Goal: Task Accomplishment & Management: Manage account settings

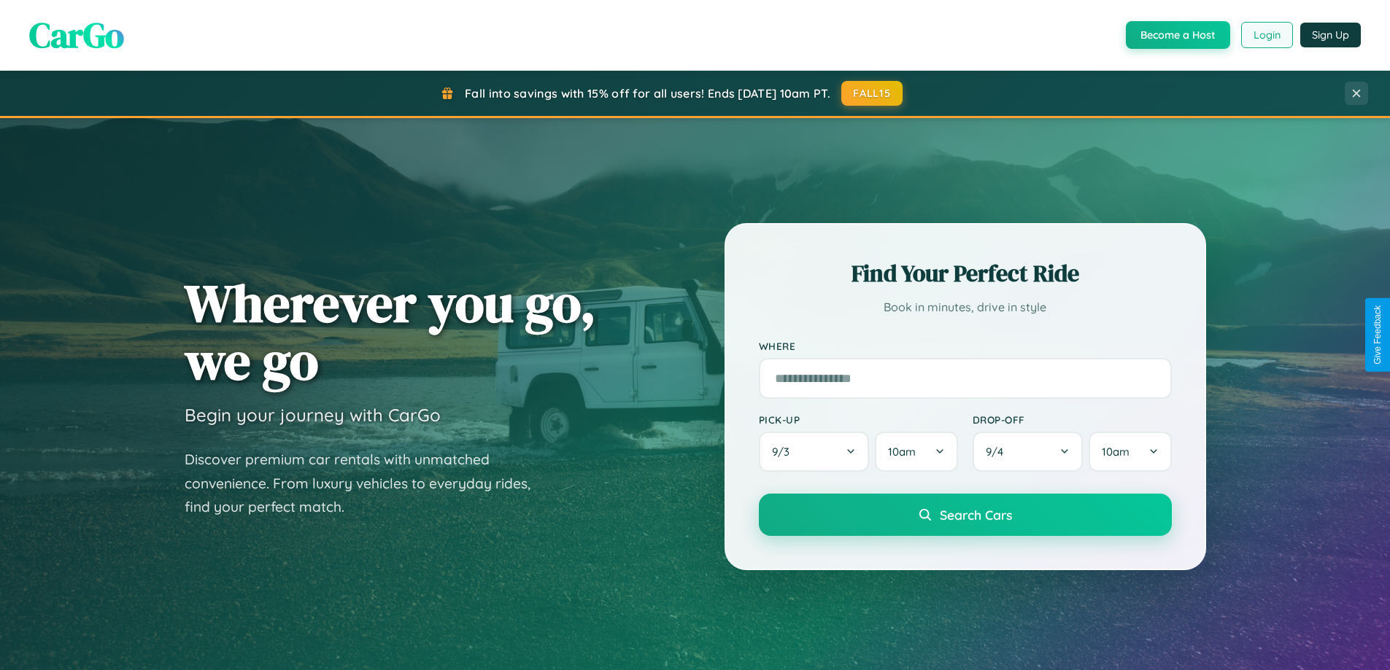
click at [1266, 35] on button "Login" at bounding box center [1267, 35] width 52 height 26
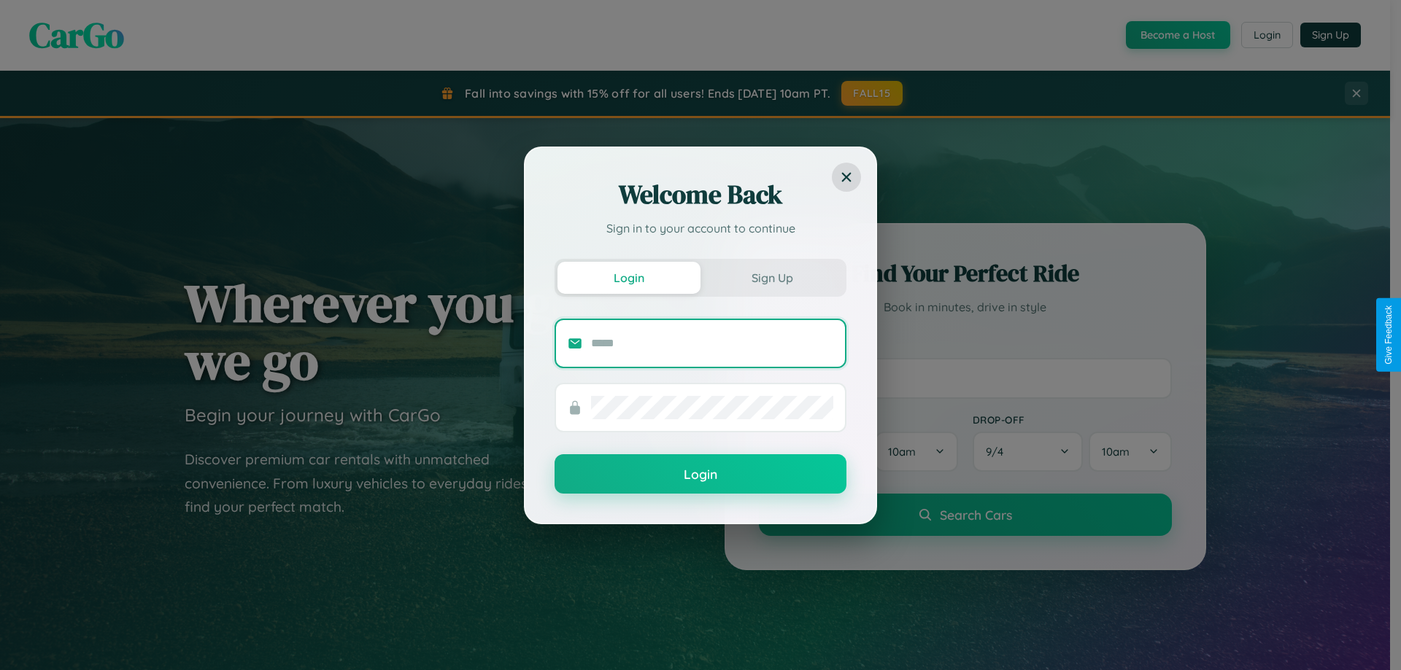
click at [712, 343] on input "text" at bounding box center [712, 343] width 242 height 23
type input "**********"
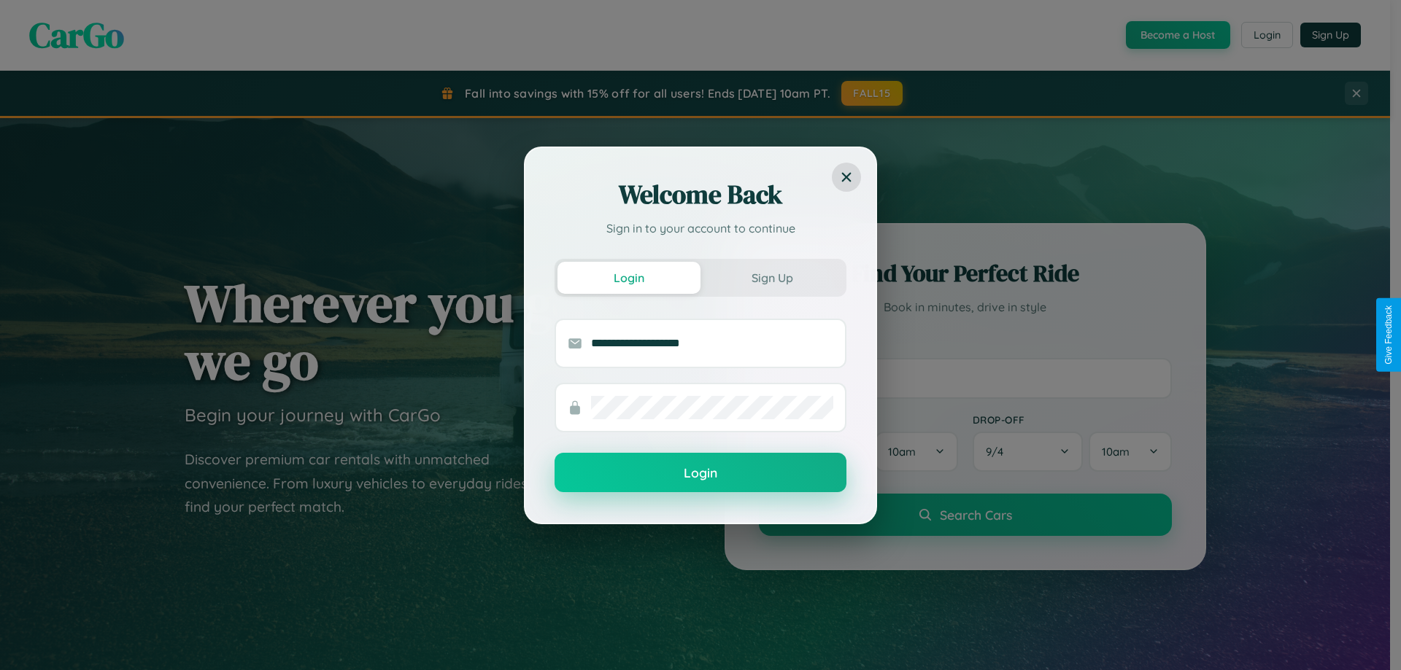
click at [700, 473] on button "Login" at bounding box center [700, 472] width 292 height 39
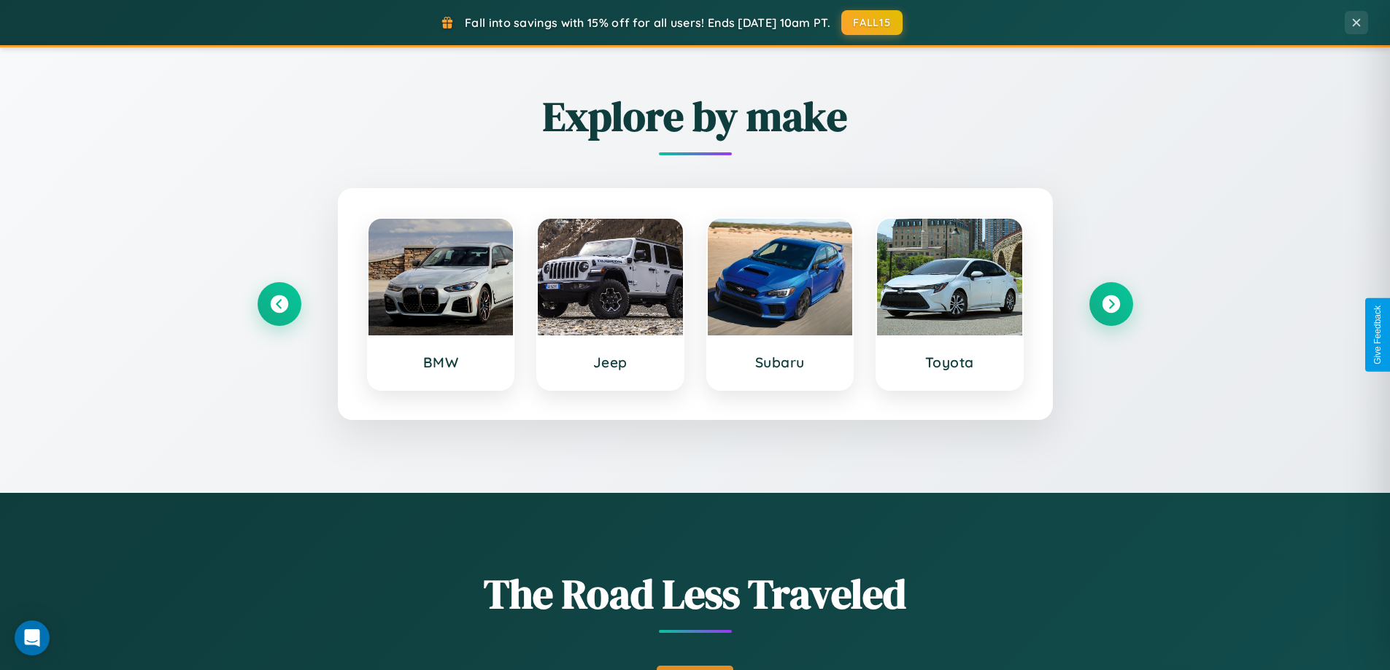
scroll to position [1004, 0]
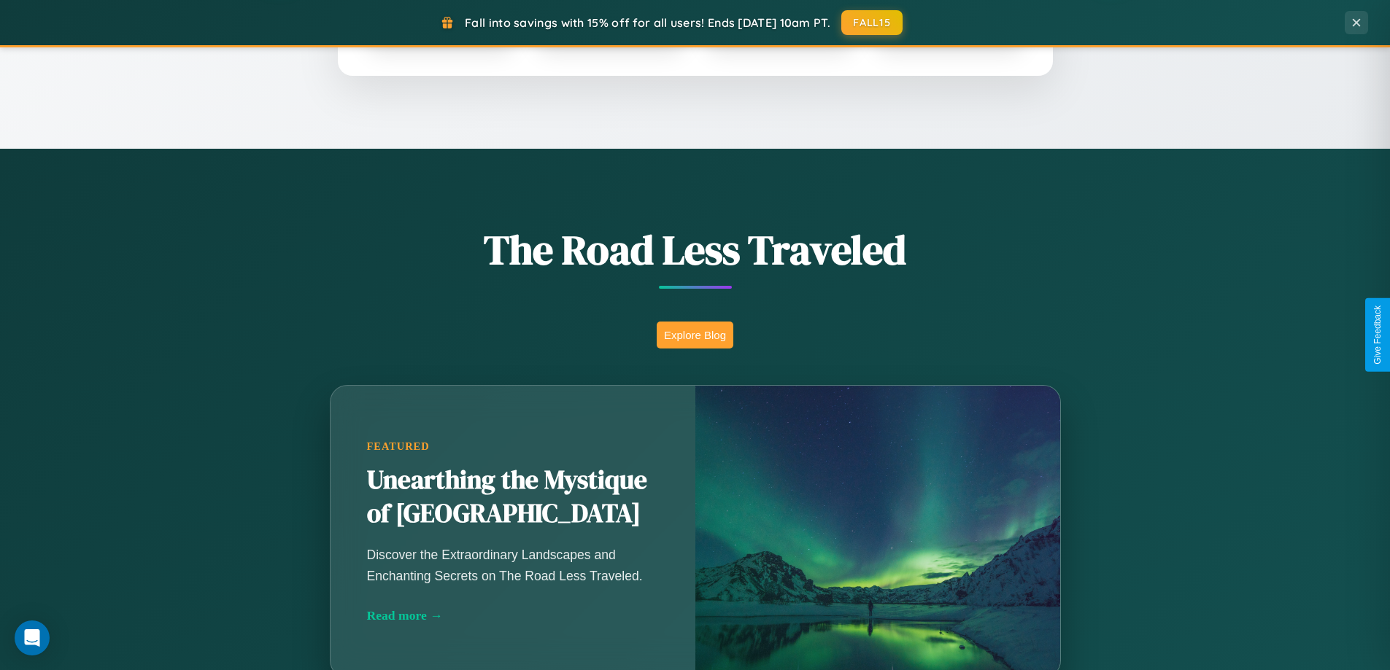
click at [694, 335] on button "Explore Blog" at bounding box center [694, 335] width 77 height 27
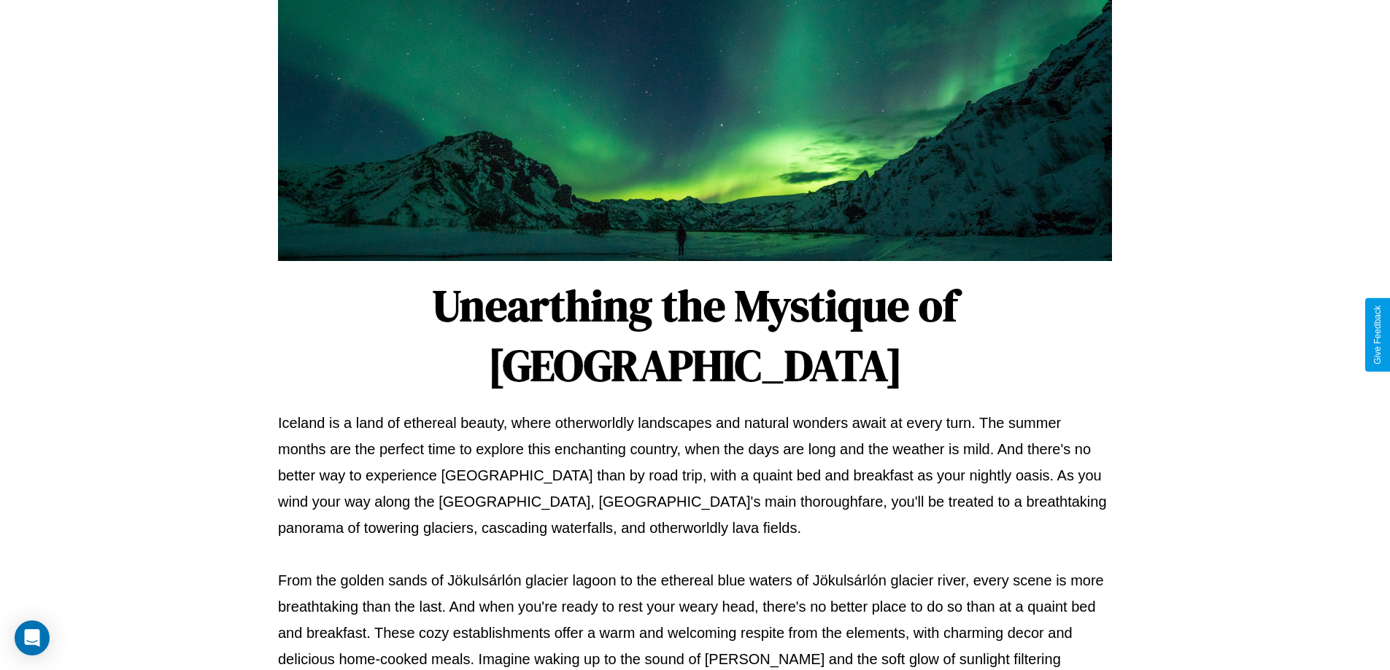
scroll to position [472, 0]
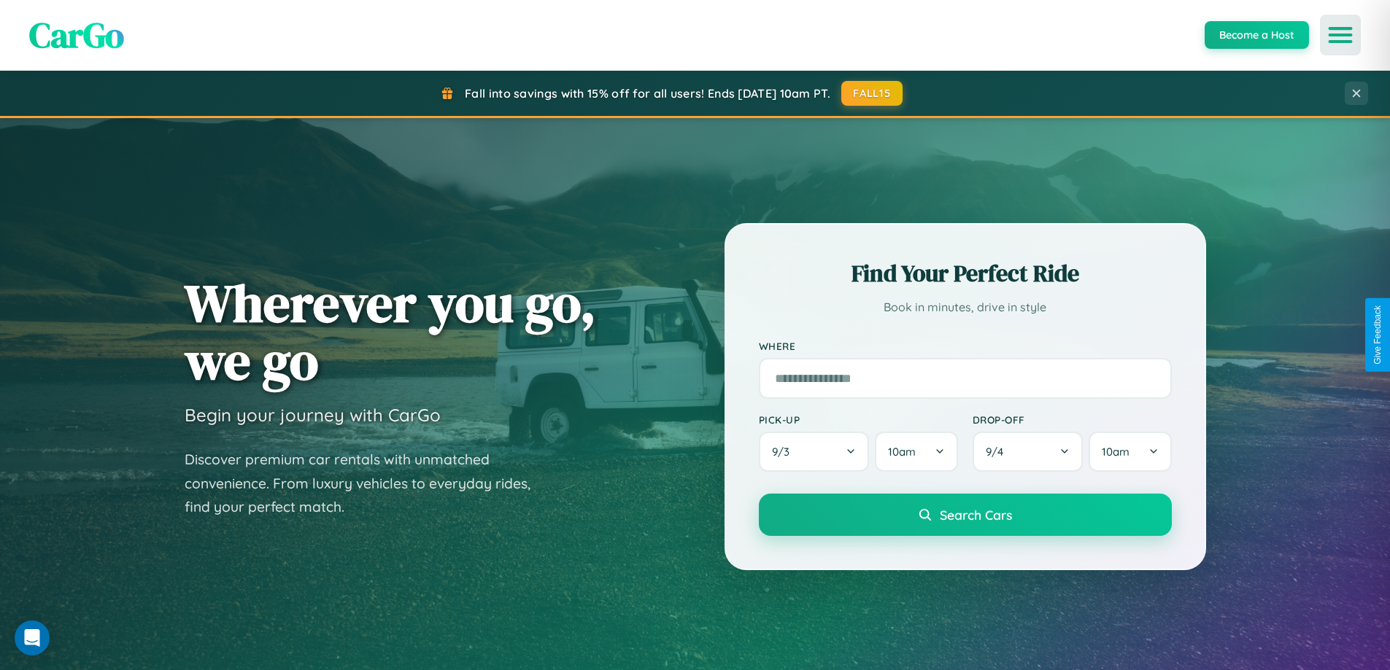
click at [1340, 35] on icon "Open menu" at bounding box center [1340, 34] width 21 height 13
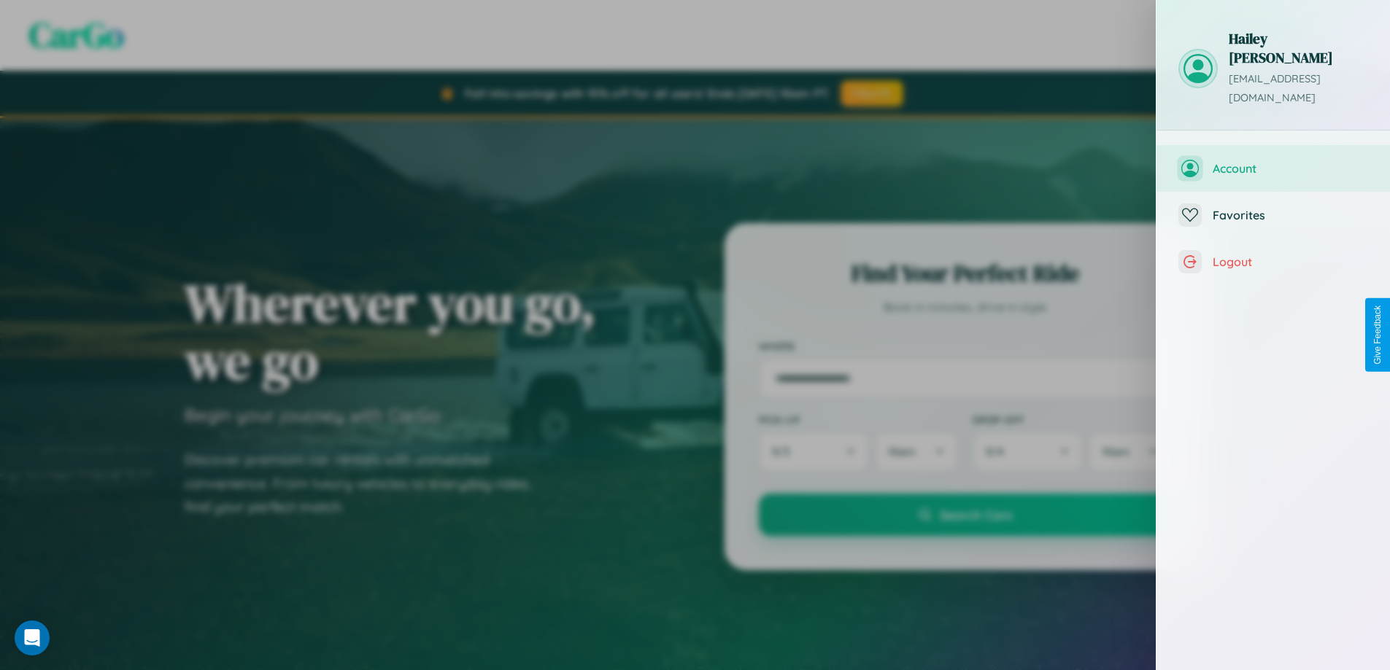
click at [1273, 161] on span "Account" at bounding box center [1289, 168] width 155 height 15
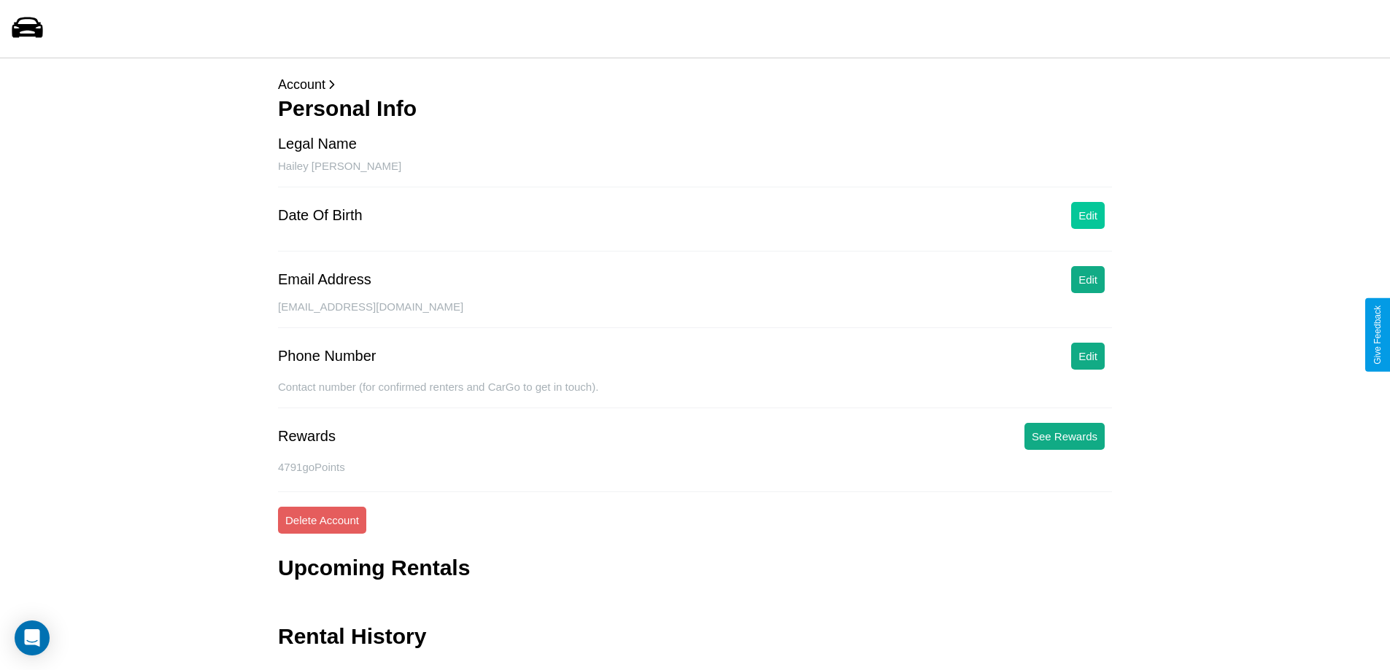
scroll to position [35, 0]
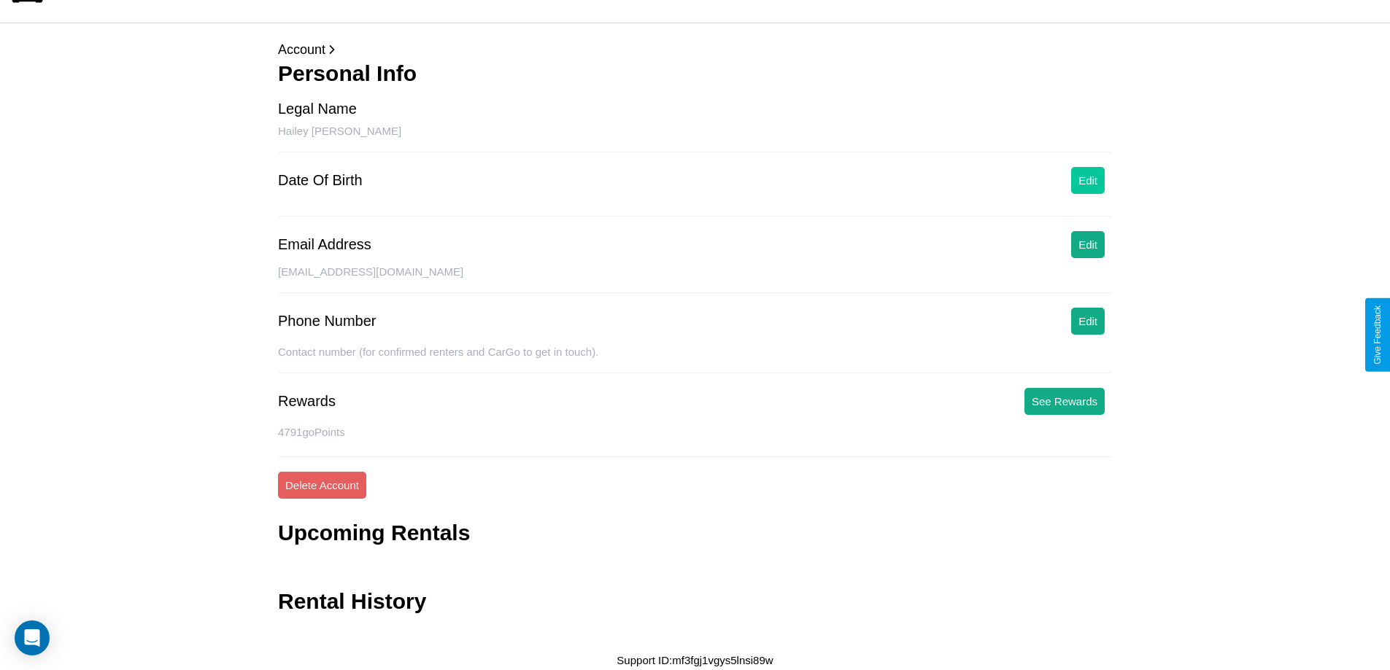
click at [1088, 180] on button "Edit" at bounding box center [1088, 180] width 34 height 27
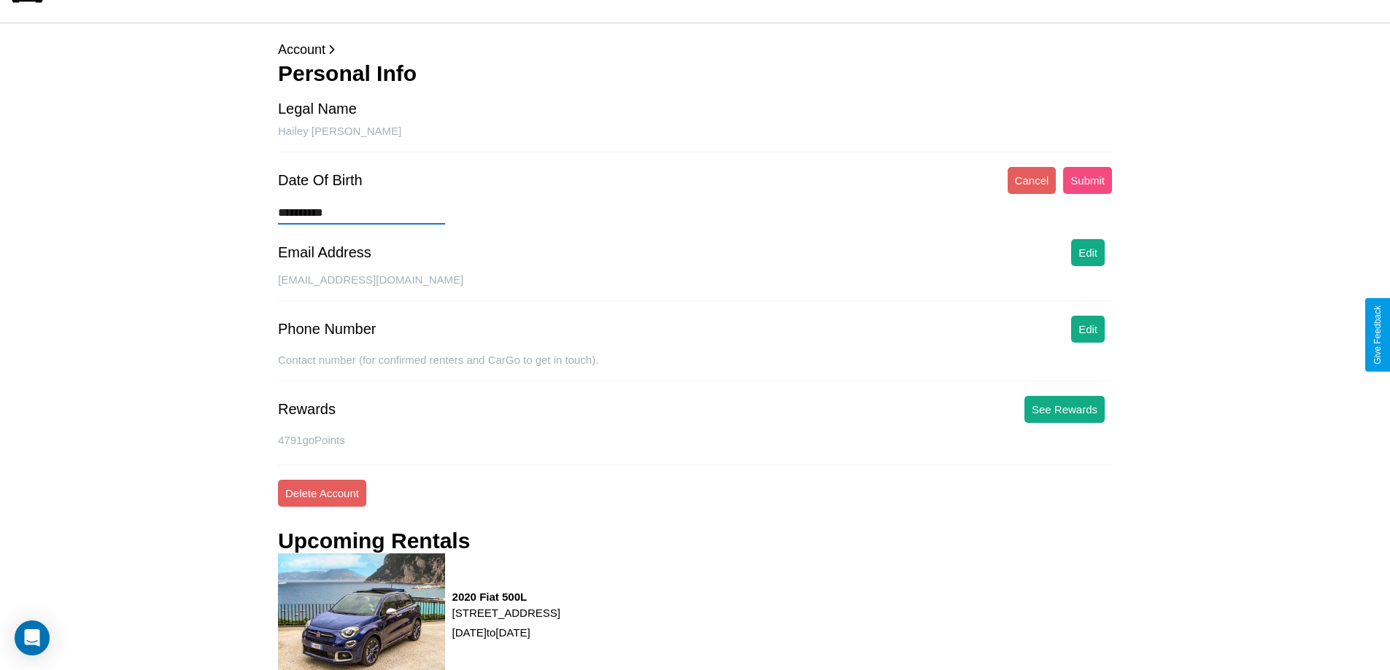
type input "**********"
click at [1087, 180] on button "Submit" at bounding box center [1087, 180] width 49 height 27
